Goal: Information Seeking & Learning: Check status

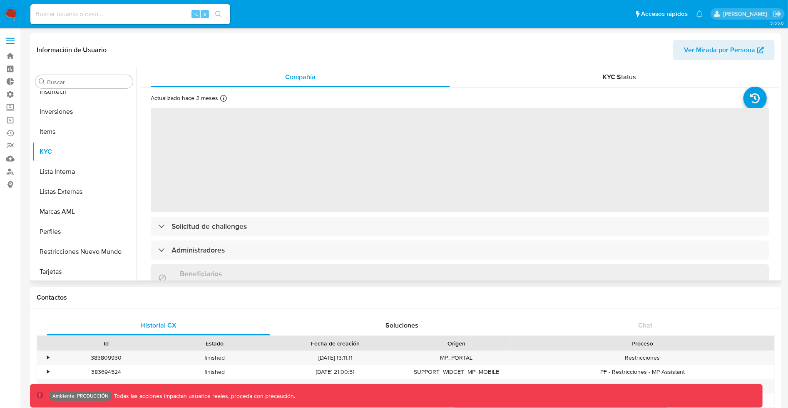
scroll to position [392, 0]
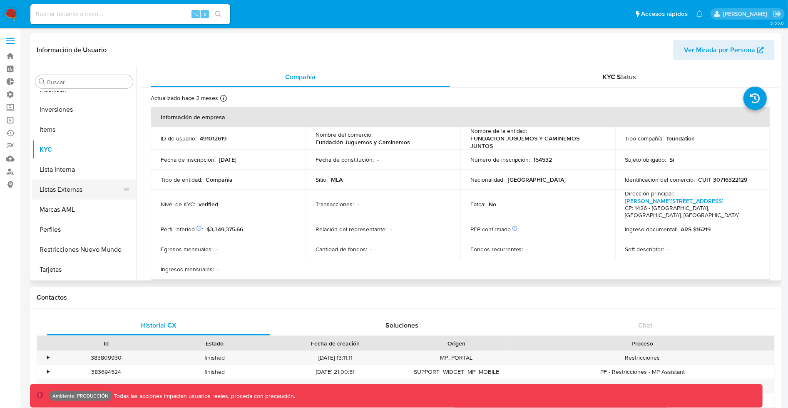
select select "10"
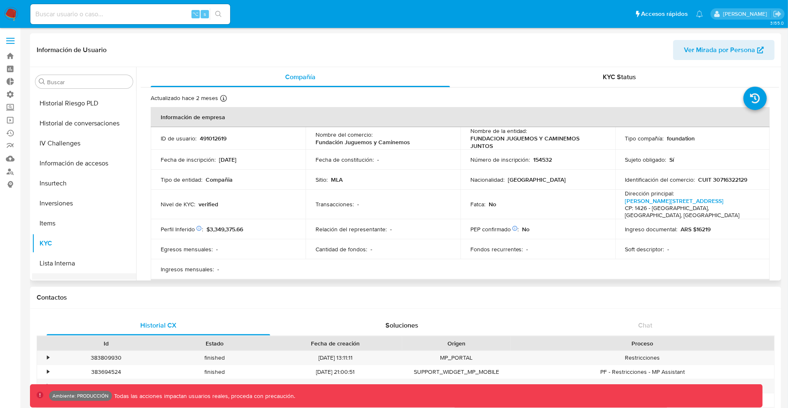
scroll to position [292, 0]
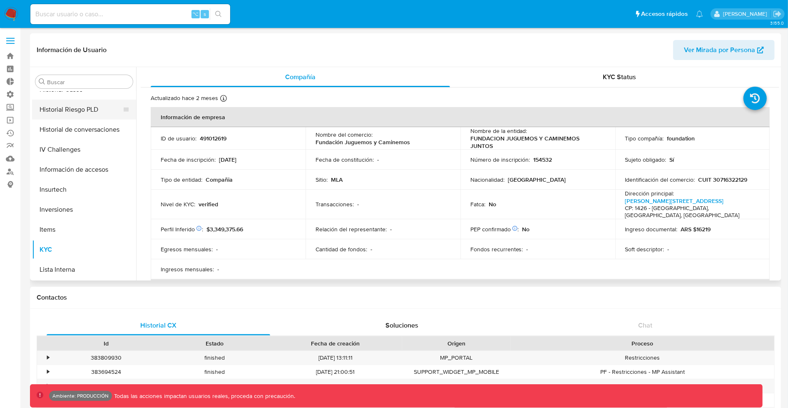
click at [71, 112] on button "Historial Riesgo PLD" at bounding box center [80, 110] width 97 height 20
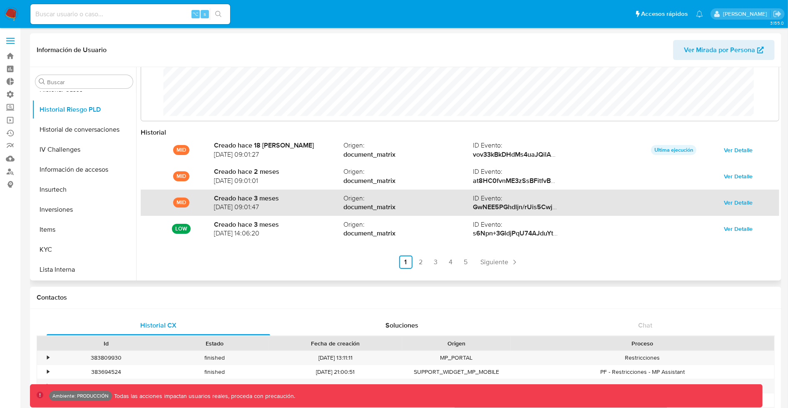
scroll to position [45, 0]
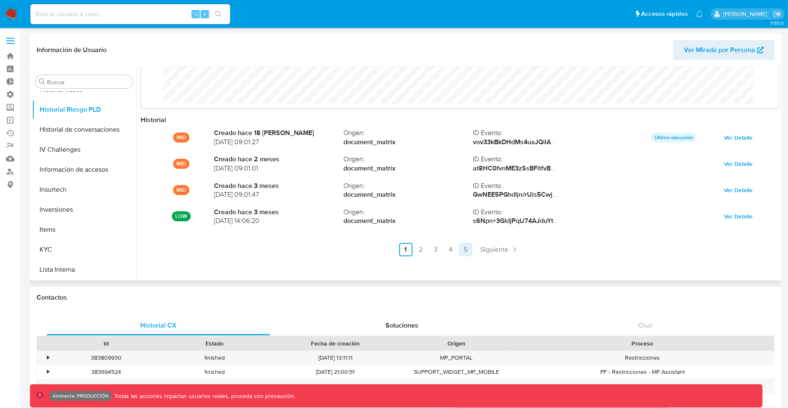
click at [466, 248] on link "5" at bounding box center [465, 249] width 13 height 13
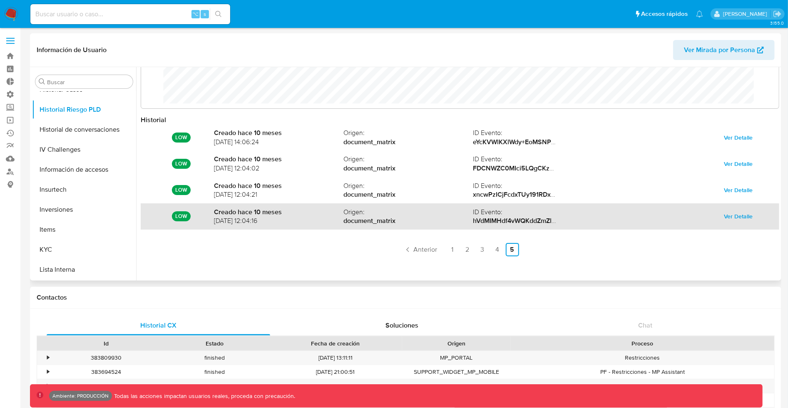
click at [727, 217] on span "Ver Detalle" at bounding box center [739, 216] width 29 height 12
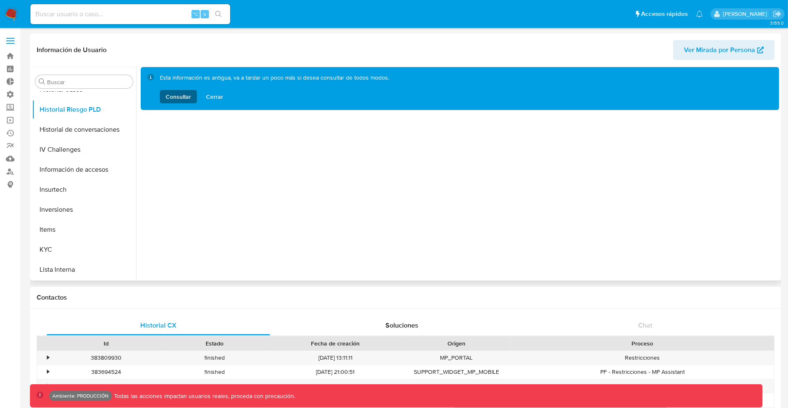
click at [182, 93] on span "Consultar" at bounding box center [178, 96] width 25 height 13
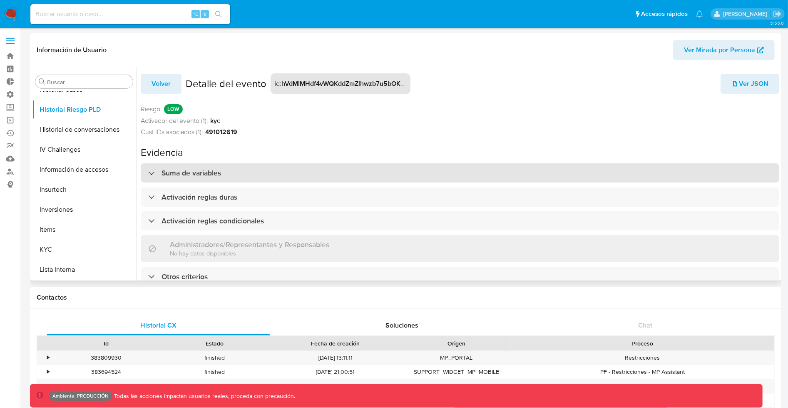
scroll to position [5, 0]
click at [224, 164] on div "Suma de variables" at bounding box center [460, 172] width 639 height 19
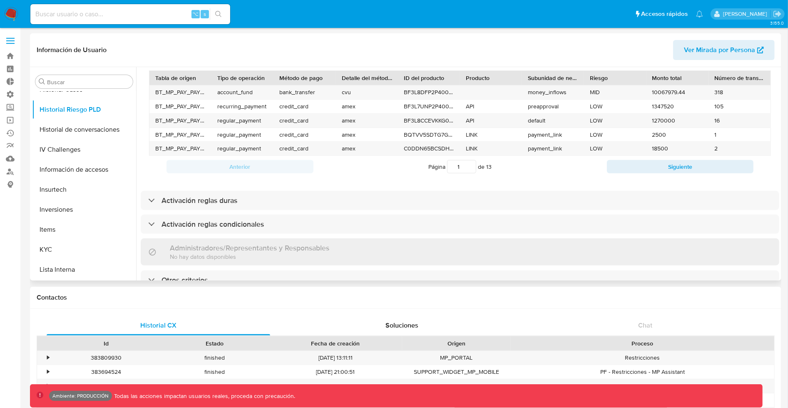
scroll to position [232, 0]
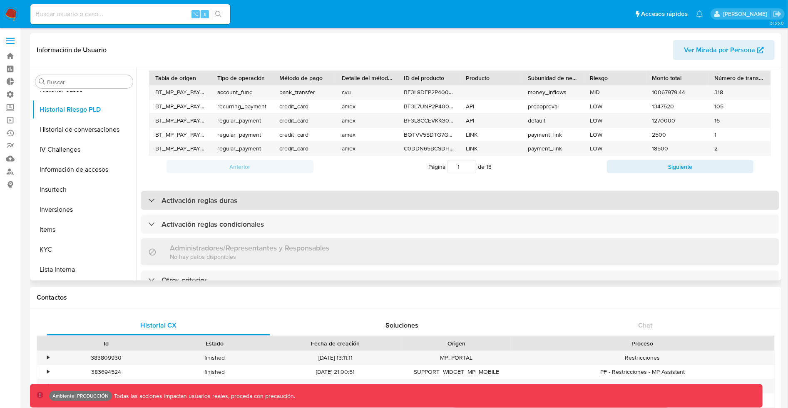
click at [234, 197] on div "Activación reglas duras" at bounding box center [460, 200] width 639 height 19
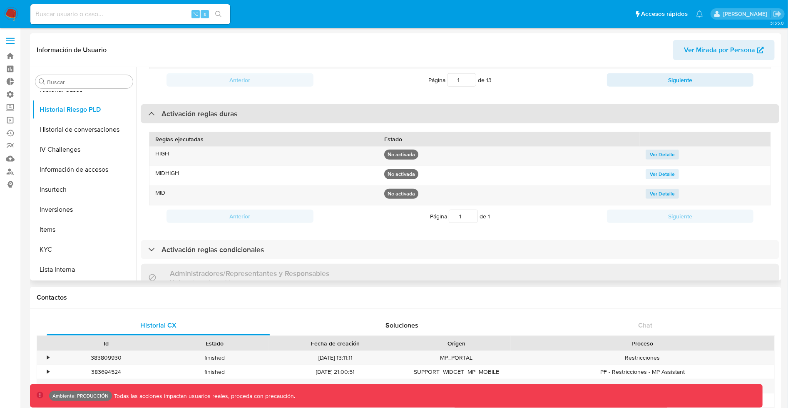
scroll to position [343, 0]
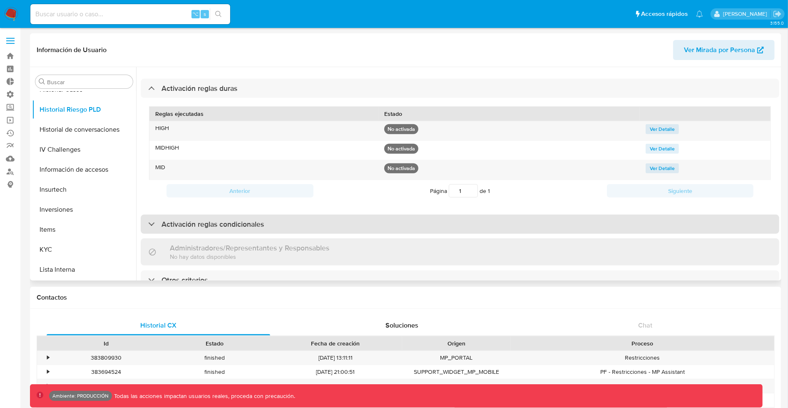
click at [207, 222] on div "Activación reglas condicionales" at bounding box center [460, 223] width 639 height 19
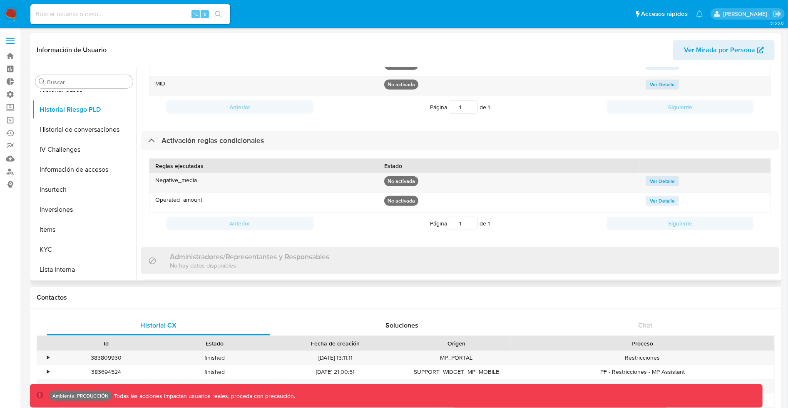
scroll to position [435, 0]
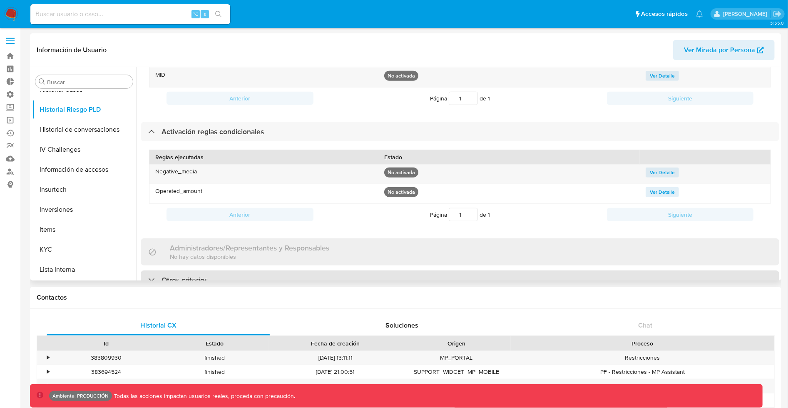
click at [196, 270] on div "Otros criterios" at bounding box center [460, 279] width 639 height 19
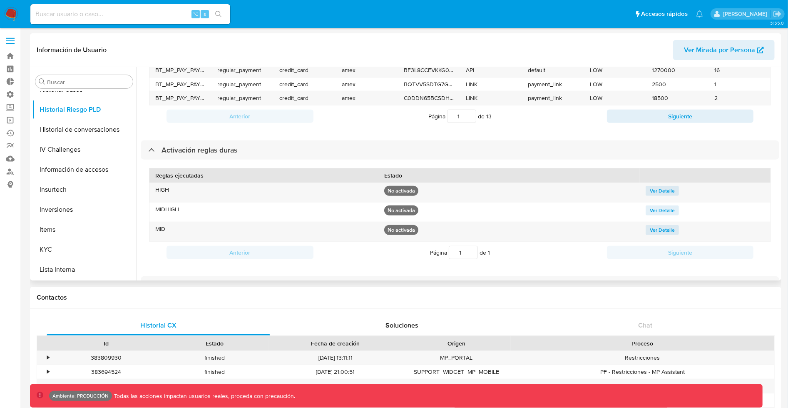
scroll to position [0, 0]
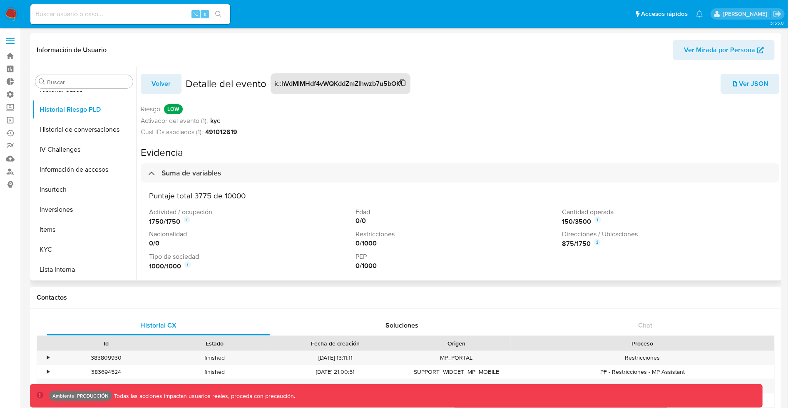
click at [323, 84] on strong "hVdMIMHdf4vWQKddZmZlhwzb7u5bOK4PM+Yn+wOfcN/cSdA/FF/sHClKjmk3gBf3e1nMDz2lmm6HbQ/…" at bounding box center [450, 84] width 338 height 10
click at [732, 82] on icon "button" at bounding box center [735, 83] width 7 height 7
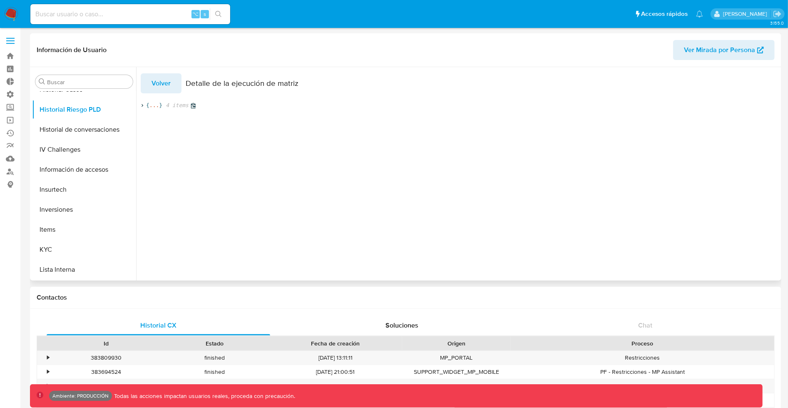
click at [141, 105] on icon at bounding box center [141, 105] width 5 height 5
click at [152, 120] on icon at bounding box center [152, 120] width 2 height 3
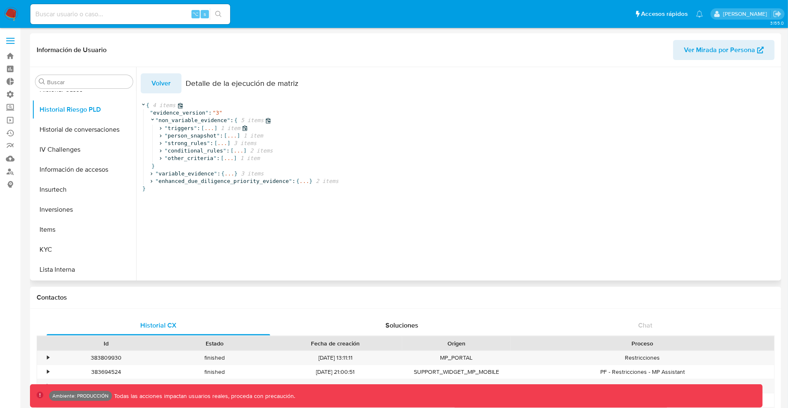
click at [159, 128] on icon at bounding box center [160, 127] width 5 height 5
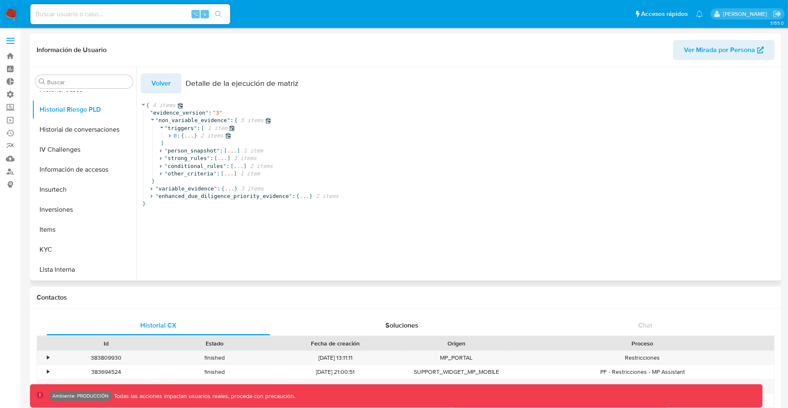
click at [168, 135] on icon at bounding box center [169, 135] width 5 height 5
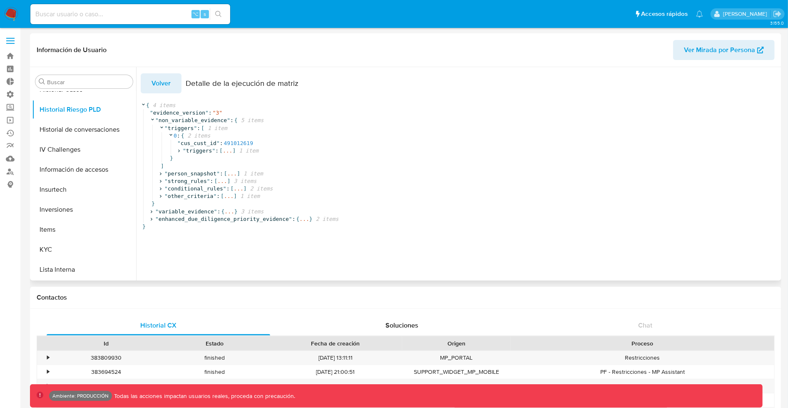
click at [167, 87] on span "Volver" at bounding box center [161, 83] width 19 height 18
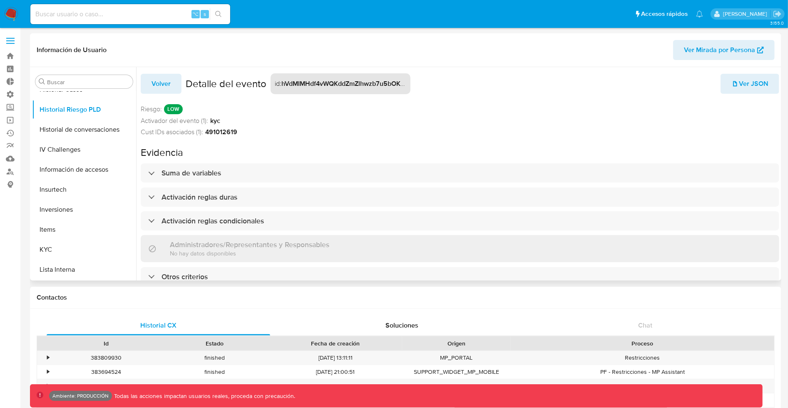
click at [167, 87] on span "Volver" at bounding box center [161, 84] width 19 height 18
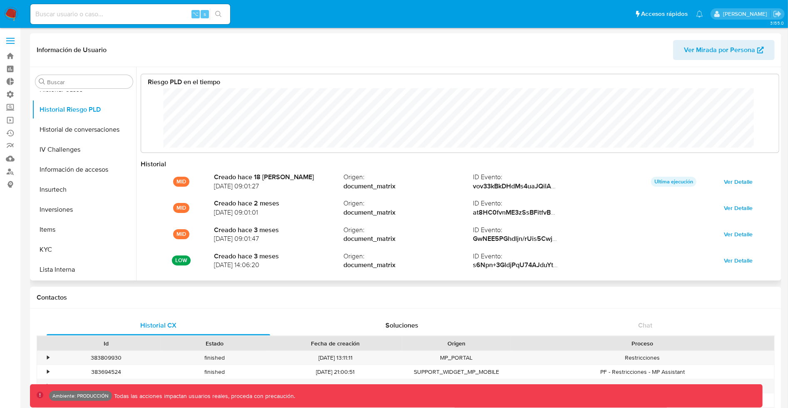
scroll to position [62, 622]
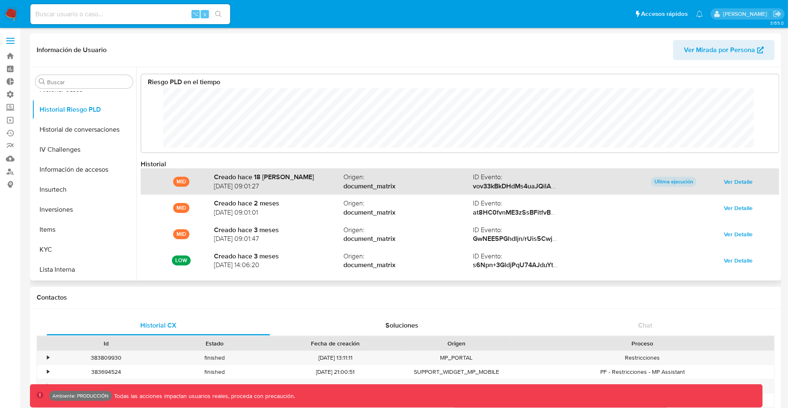
click at [740, 184] on span "Ver Detalle" at bounding box center [739, 182] width 29 height 12
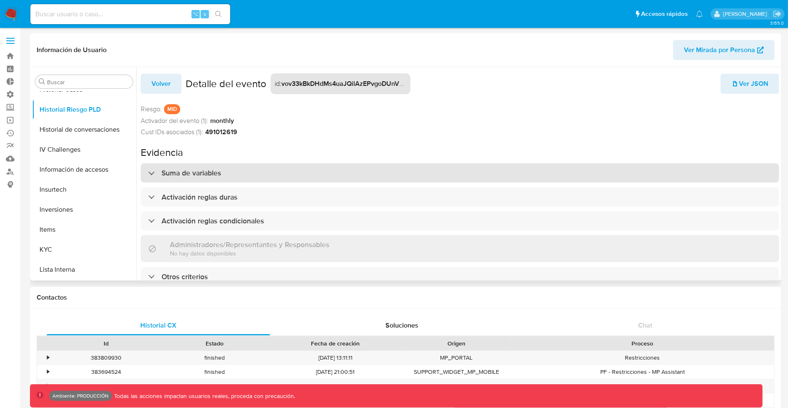
scroll to position [5, 0]
click at [199, 176] on div "Suma de variables" at bounding box center [460, 172] width 639 height 19
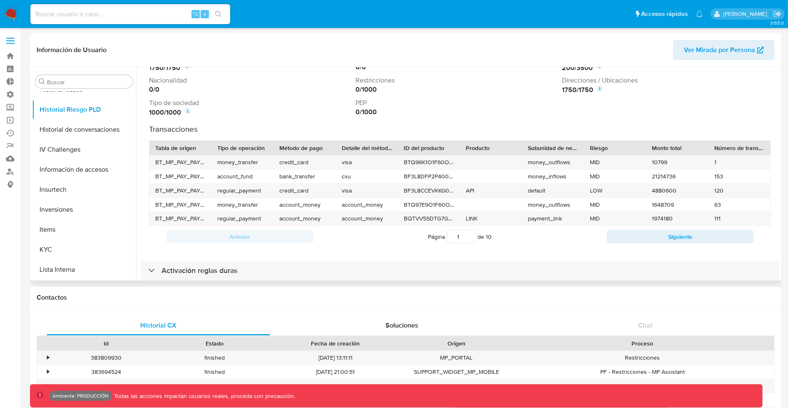
scroll to position [155, 0]
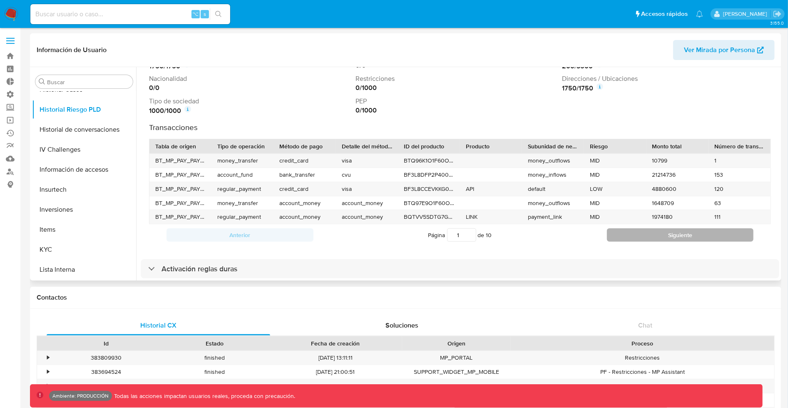
click at [691, 233] on button "Siguiente" at bounding box center [680, 234] width 147 height 13
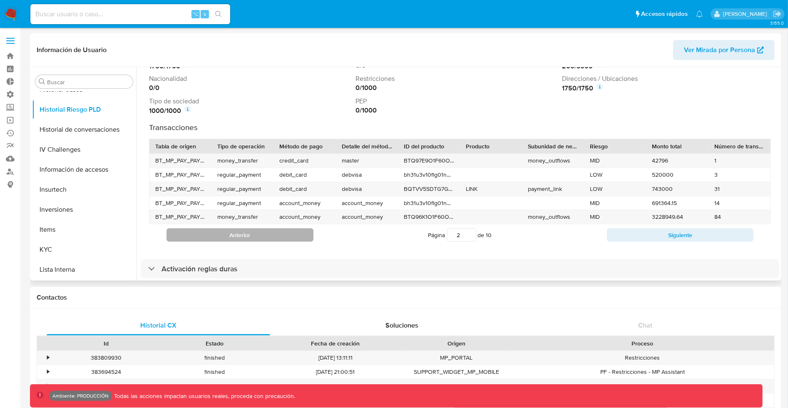
click at [293, 228] on button "Anterior" at bounding box center [240, 234] width 147 height 13
type input "1"
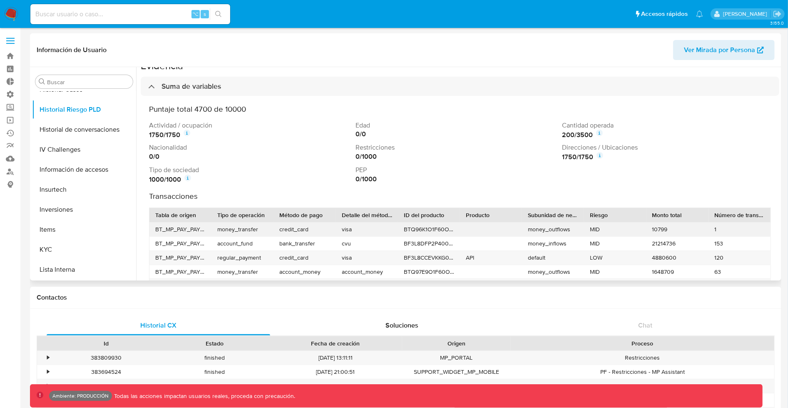
scroll to position [0, 0]
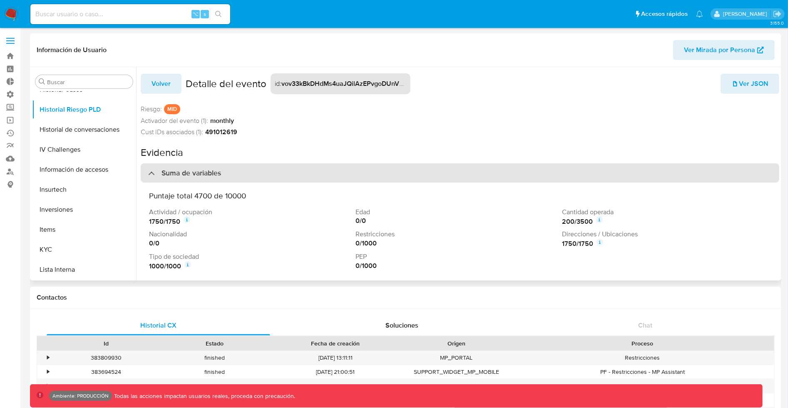
click at [159, 175] on div "Suma de variables" at bounding box center [184, 172] width 73 height 9
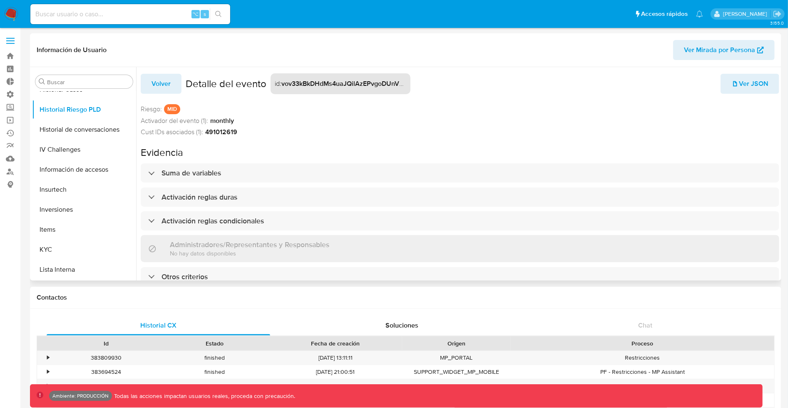
click at [169, 90] on span "Volver" at bounding box center [161, 84] width 19 height 18
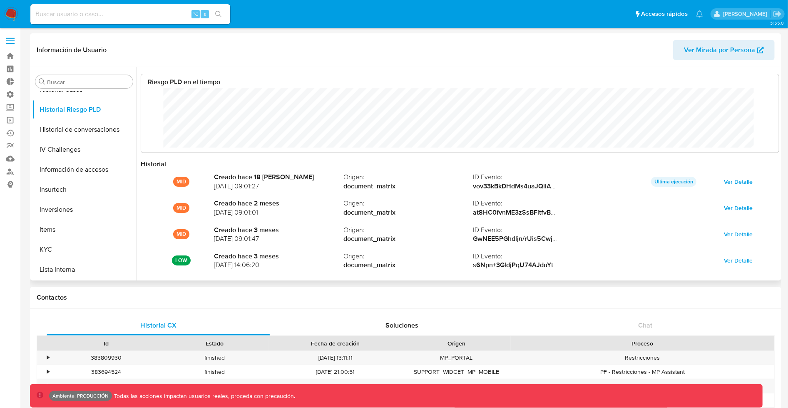
scroll to position [62, 622]
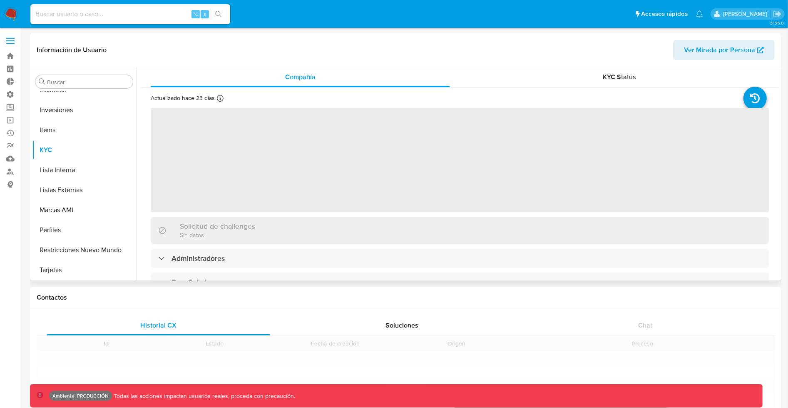
scroll to position [392, 0]
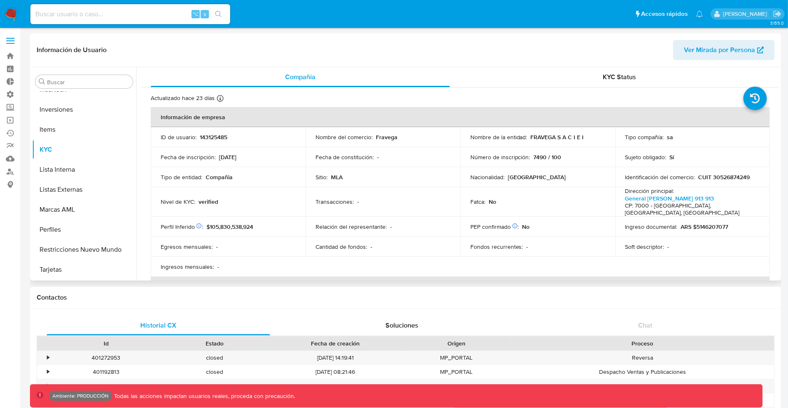
select select "10"
click at [75, 153] on button "Historial Riesgo PLD" at bounding box center [80, 152] width 97 height 20
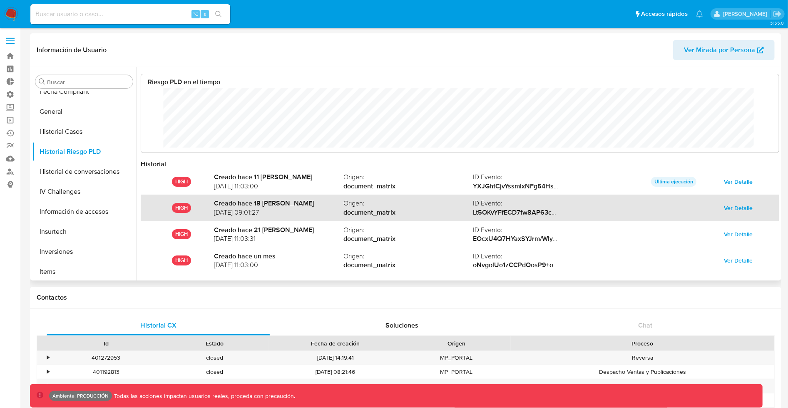
scroll to position [45, 0]
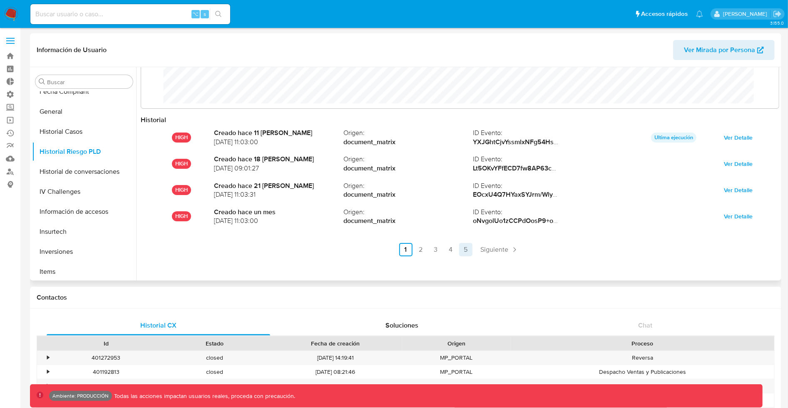
click at [461, 251] on link "5" at bounding box center [465, 249] width 13 height 13
click at [510, 244] on link "5" at bounding box center [512, 249] width 13 height 13
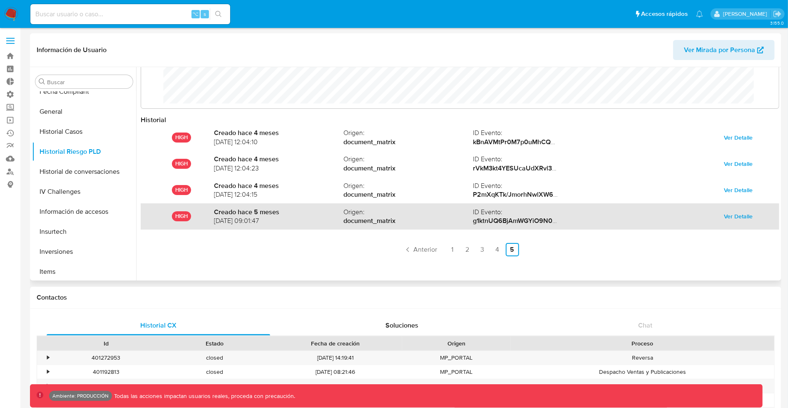
click at [742, 213] on span "Ver Detalle" at bounding box center [739, 216] width 29 height 12
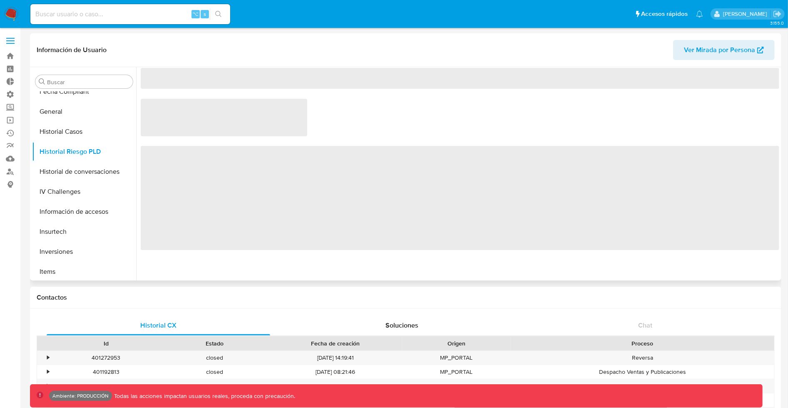
scroll to position [0, 0]
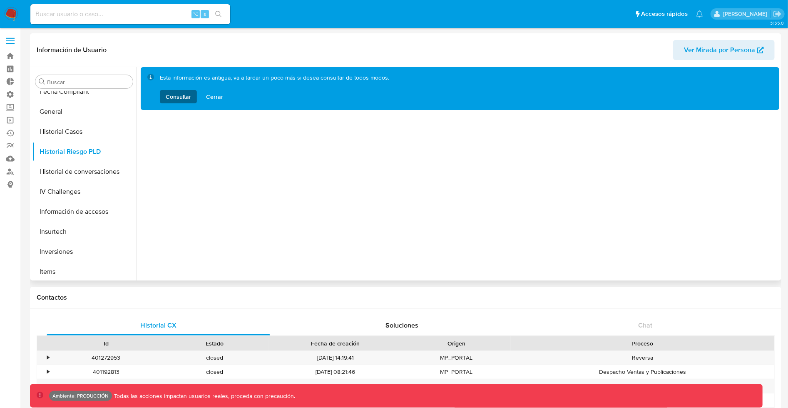
click at [182, 99] on span "Consultar" at bounding box center [178, 96] width 25 height 13
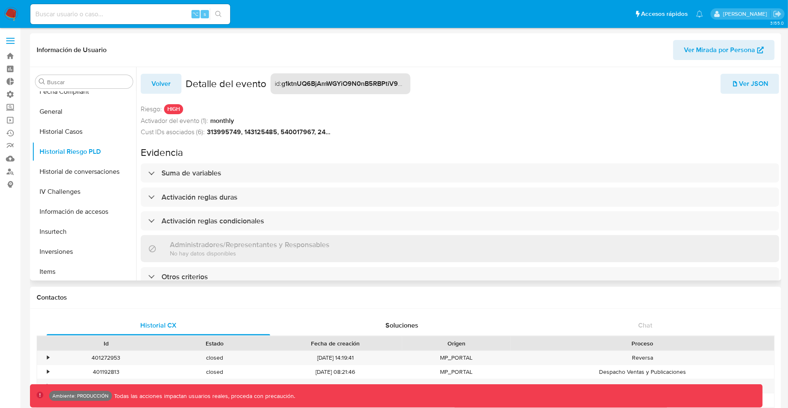
scroll to position [5, 0]
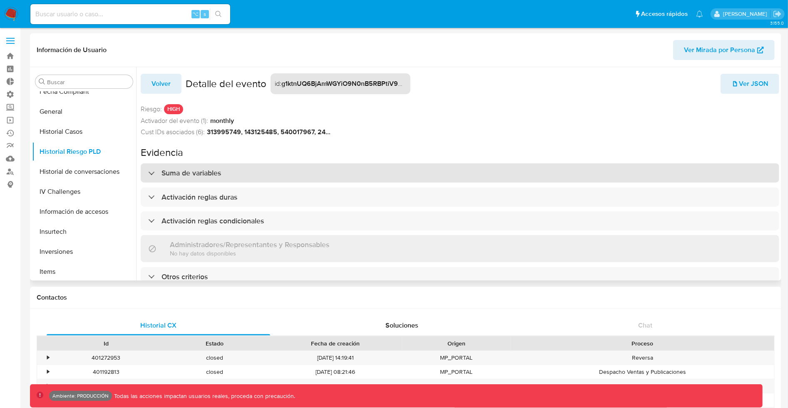
click at [199, 168] on h3 "Suma de variables" at bounding box center [192, 172] width 60 height 9
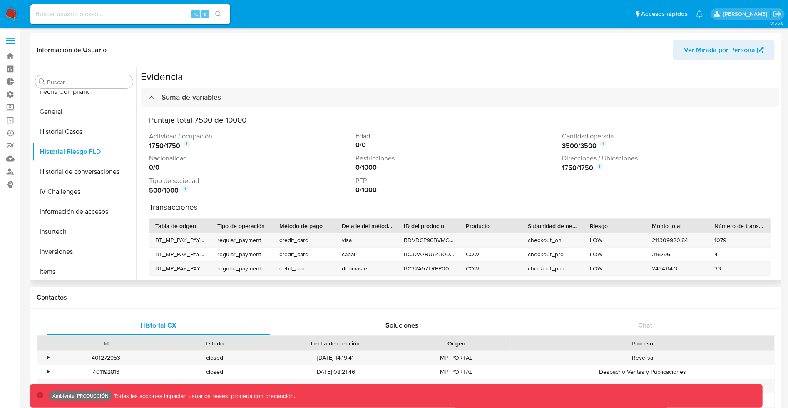
scroll to position [74, 0]
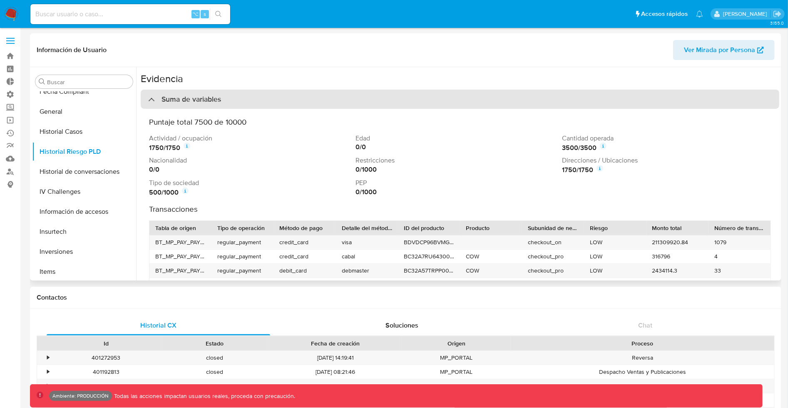
click at [176, 101] on h3 "Suma de variables" at bounding box center [192, 99] width 60 height 9
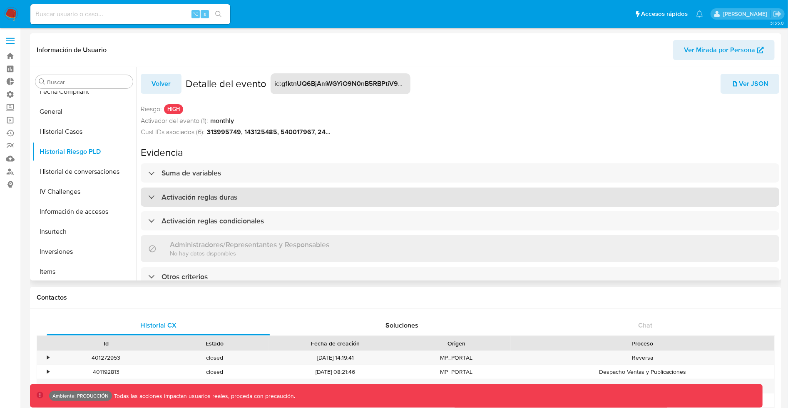
click at [171, 192] on h3 "Activación reglas duras" at bounding box center [200, 196] width 76 height 9
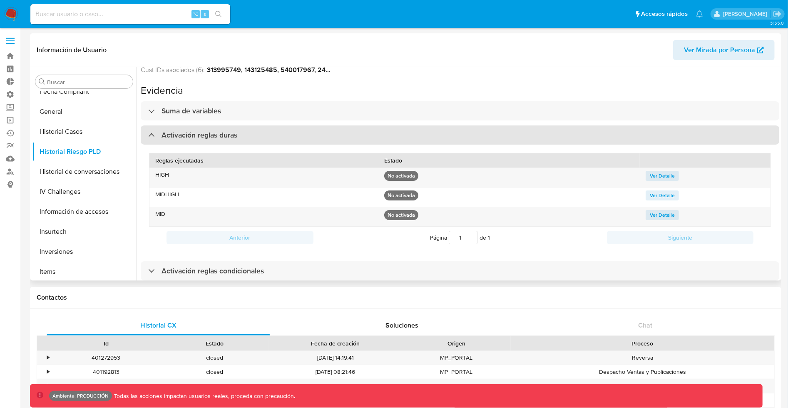
scroll to position [67, 0]
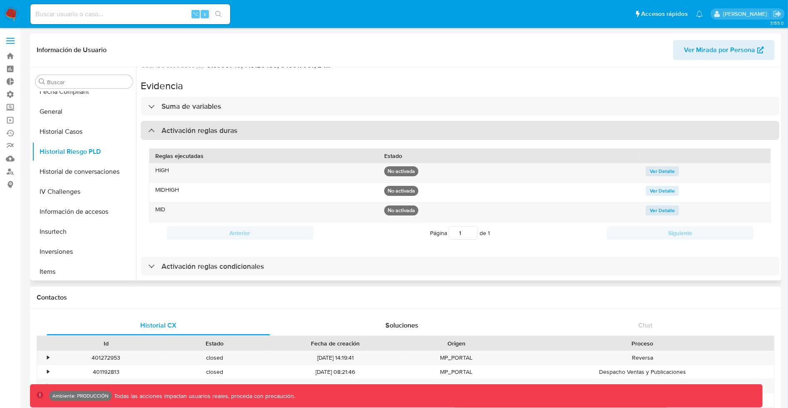
click at [165, 131] on h3 "Activación reglas duras" at bounding box center [200, 130] width 76 height 9
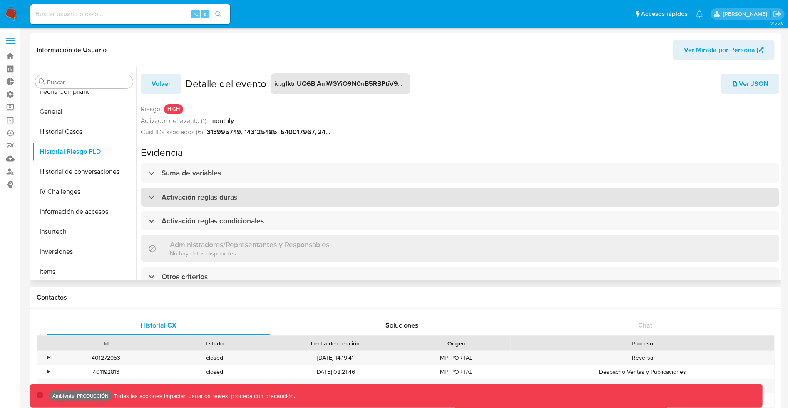
scroll to position [5, 0]
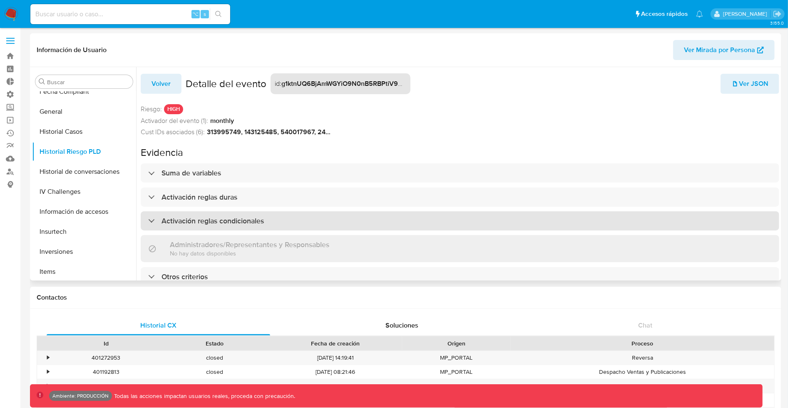
click at [171, 216] on h3 "Activación reglas condicionales" at bounding box center [213, 220] width 102 height 9
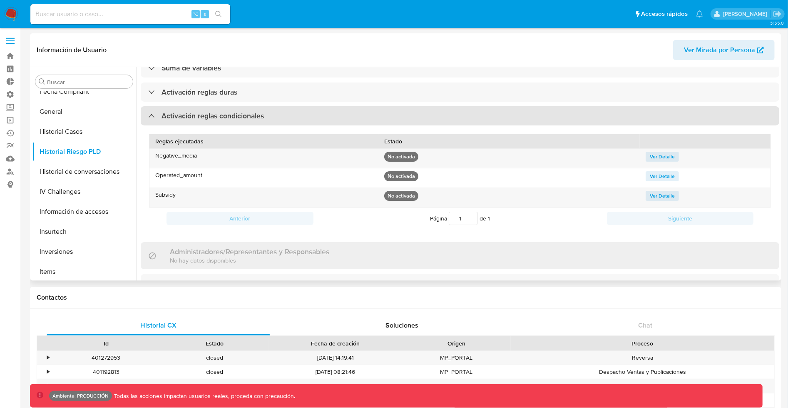
scroll to position [109, 0]
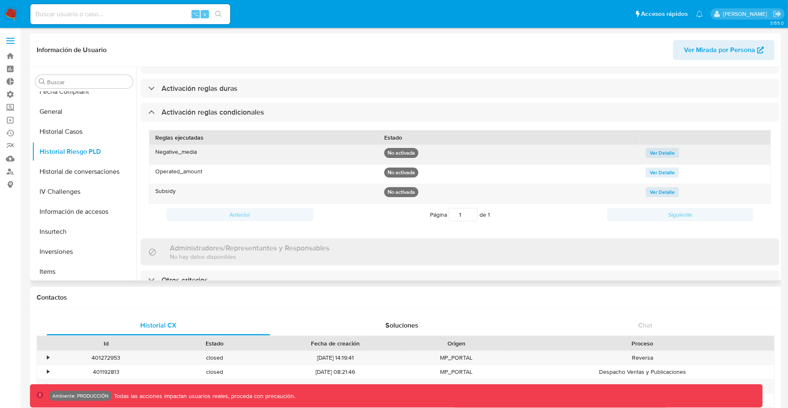
click at [664, 153] on span "Ver Detalle" at bounding box center [662, 153] width 25 height 8
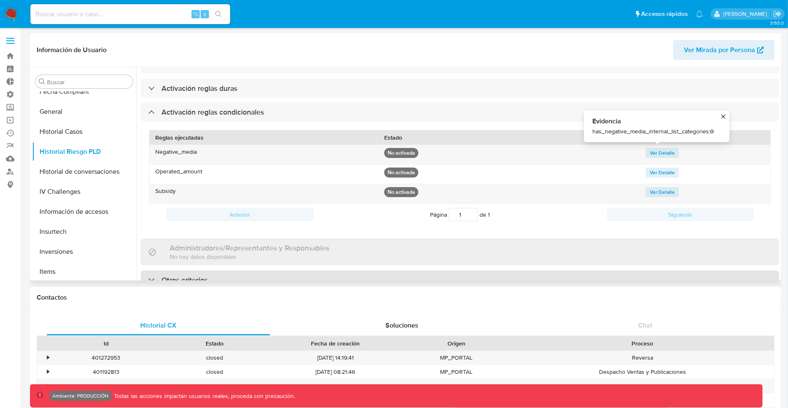
click at [157, 275] on div "Otros criterios" at bounding box center [178, 279] width 60 height 9
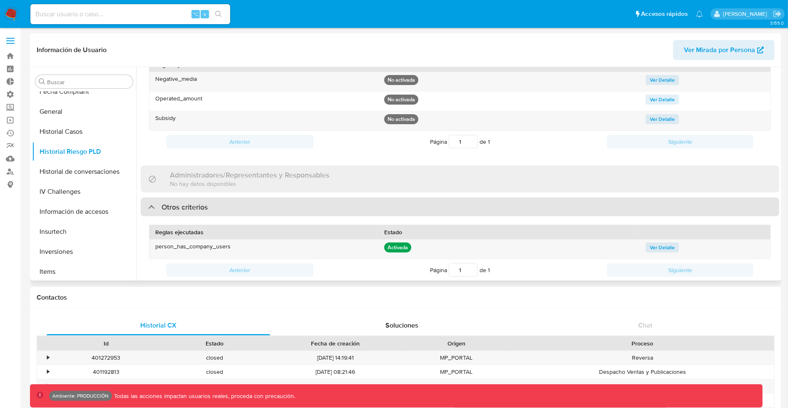
scroll to position [24, 0]
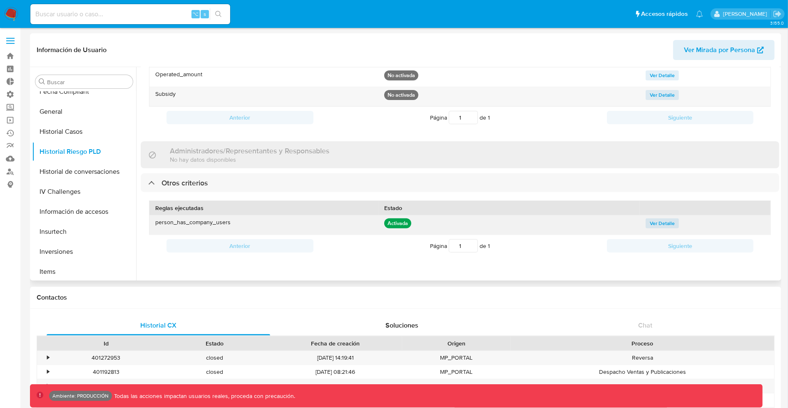
click at [653, 219] on span "Ver Detalle" at bounding box center [662, 223] width 25 height 8
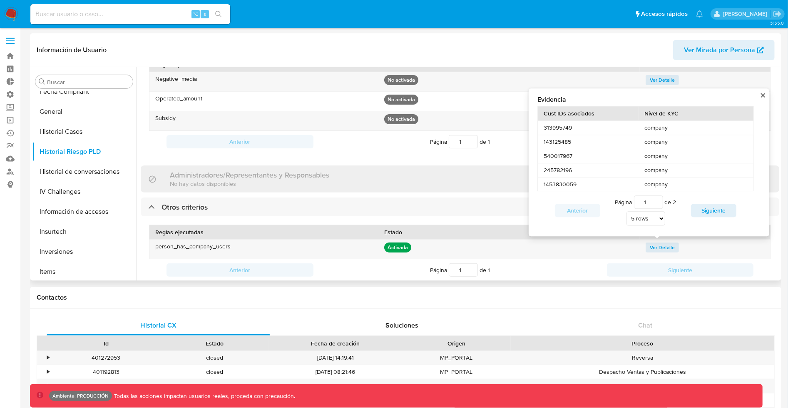
scroll to position [0, 0]
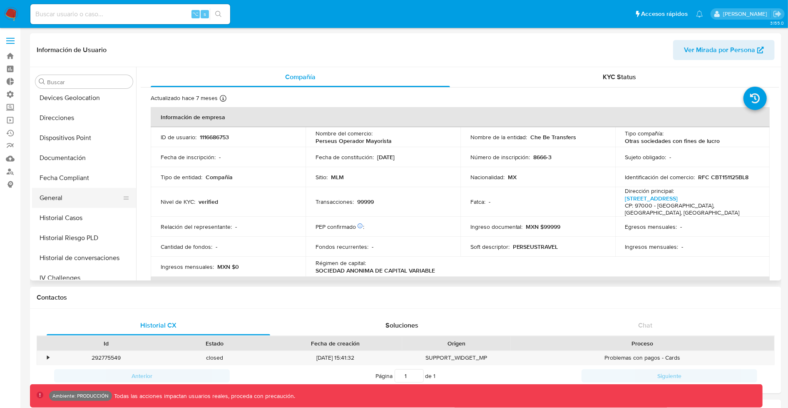
scroll to position [137, 0]
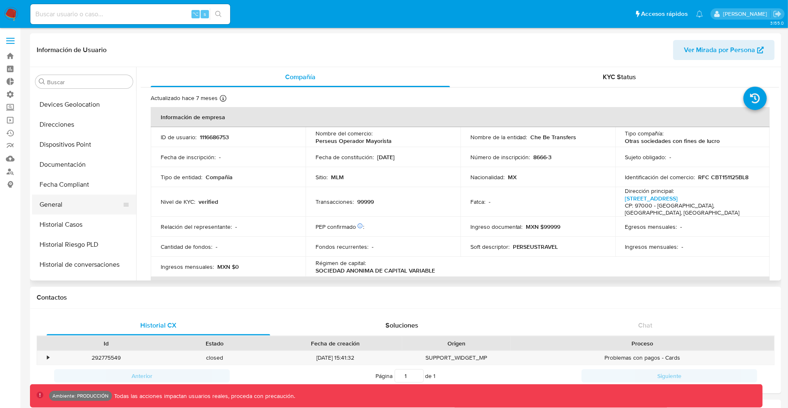
select select "10"
click at [81, 248] on button "Historial Riesgo PLD" at bounding box center [80, 244] width 97 height 20
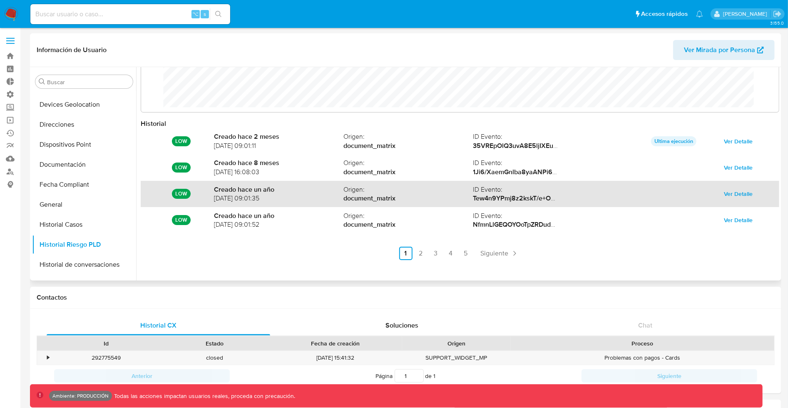
scroll to position [45, 0]
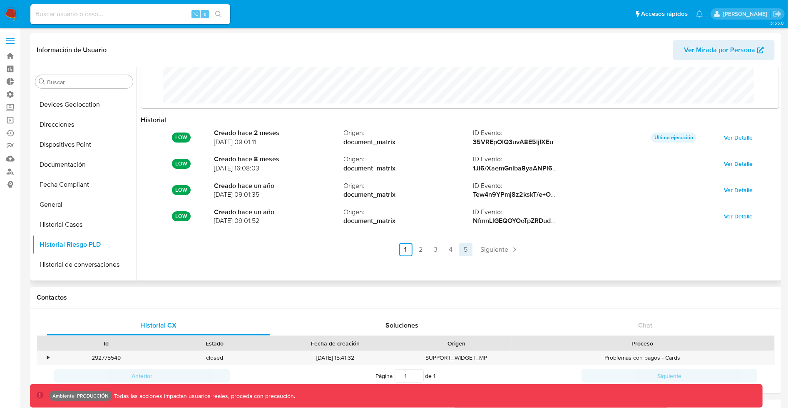
click at [465, 250] on link "5" at bounding box center [465, 249] width 13 height 13
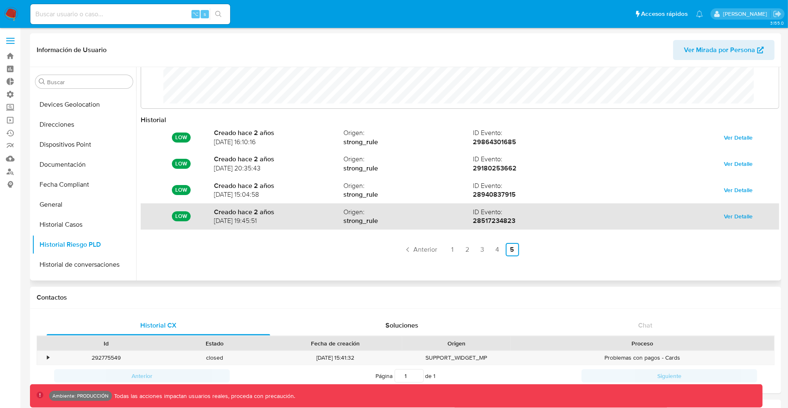
click at [740, 217] on span "Ver Detalle" at bounding box center [739, 216] width 29 height 12
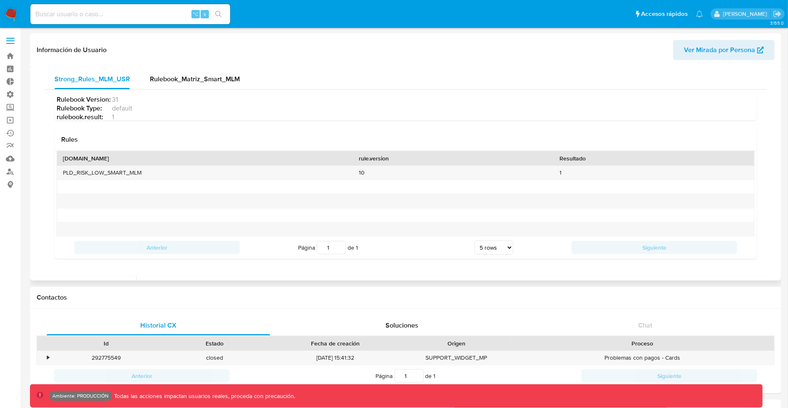
scroll to position [0, 0]
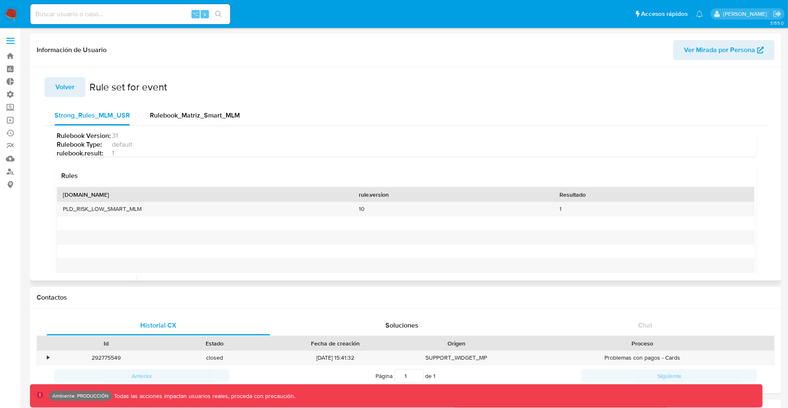
click at [66, 82] on span "Volver" at bounding box center [64, 87] width 19 height 18
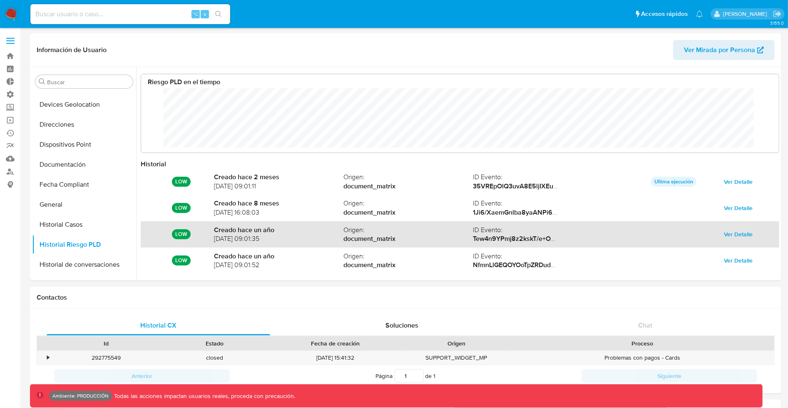
scroll to position [45, 0]
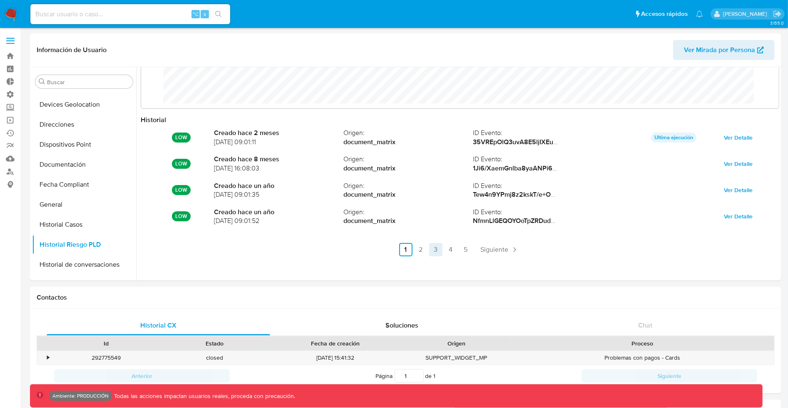
click at [435, 250] on link "3" at bounding box center [435, 249] width 13 height 13
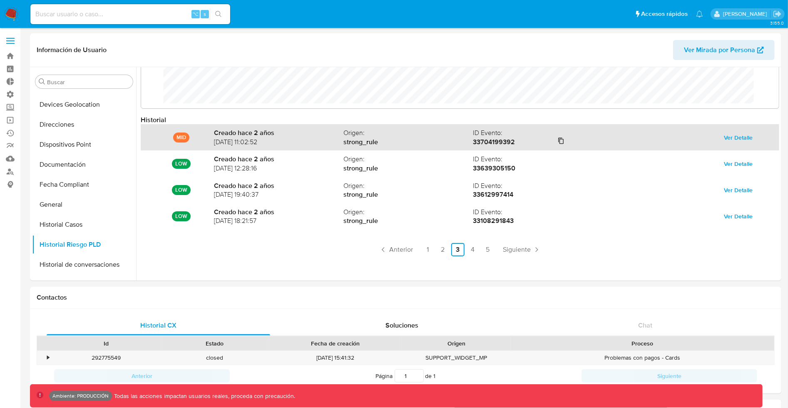
click at [496, 141] on strong "33704199392" at bounding box center [494, 142] width 42 height 10
copy strong "33704199392"
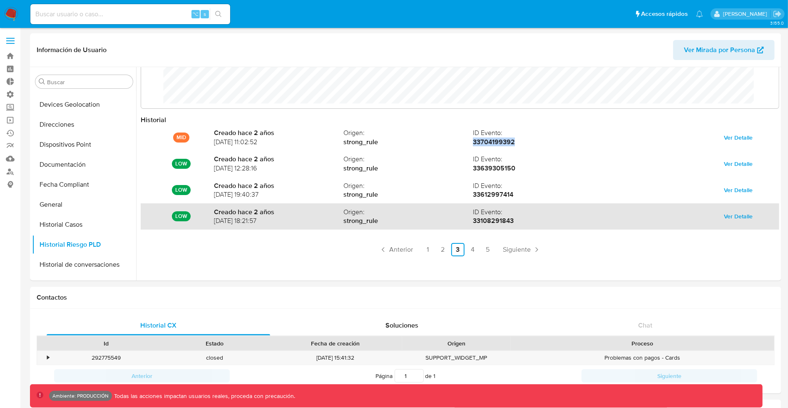
click at [741, 219] on span "Ver Detalle" at bounding box center [739, 216] width 29 height 12
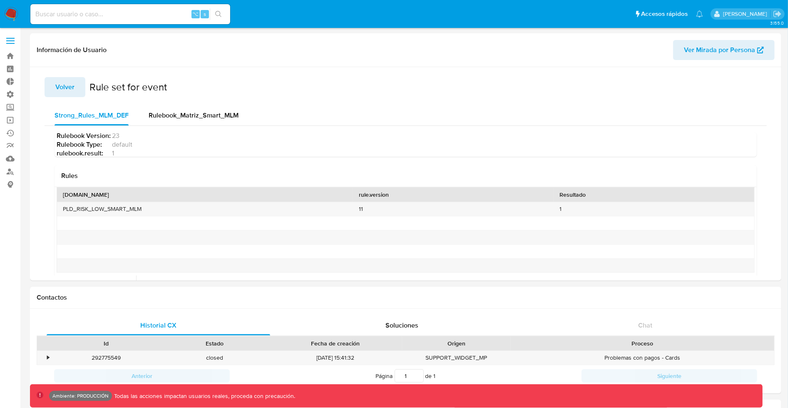
scroll to position [44, 0]
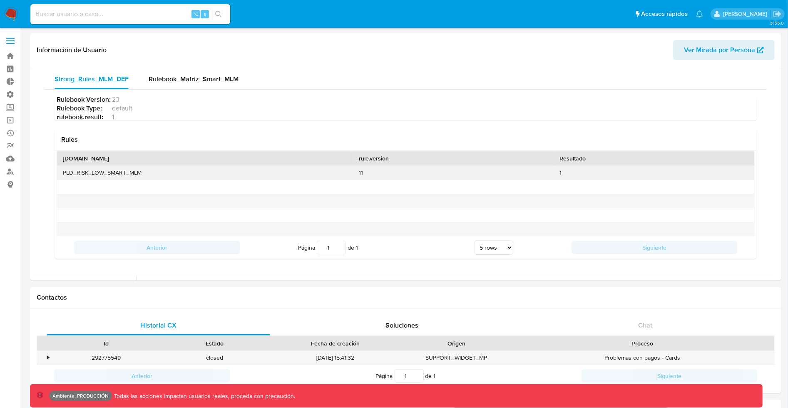
click at [130, 166] on div "PLD_RISK_LOW_SMART_MLM" at bounding box center [205, 173] width 296 height 14
copy div "PLD_RISK_LOW_SMART_MLM"
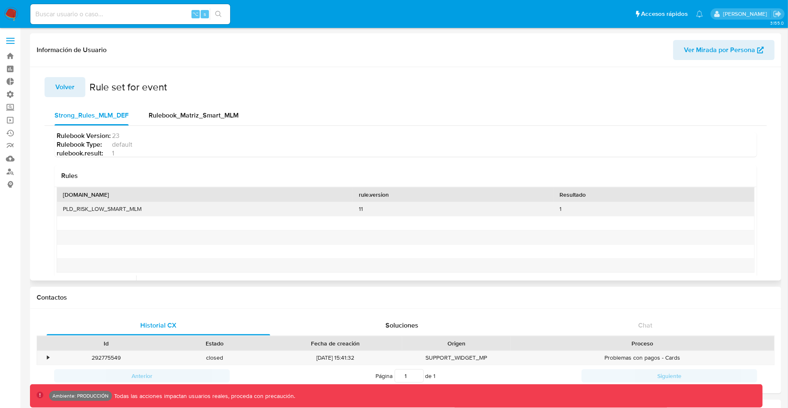
click at [558, 209] on div "1" at bounding box center [654, 209] width 201 height 14
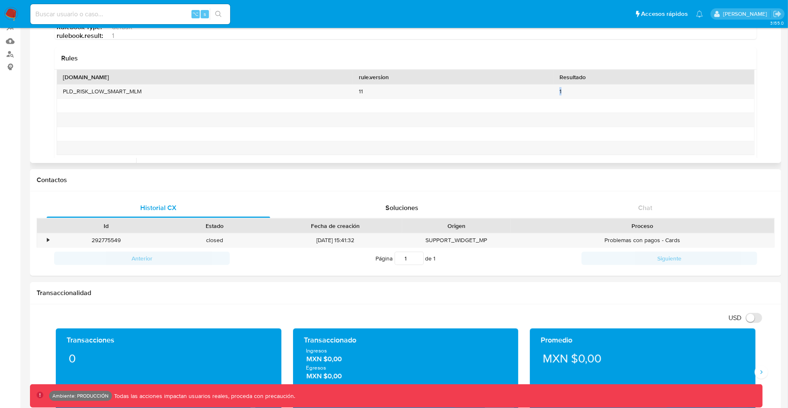
scroll to position [118, 0]
